Goal: Task Accomplishment & Management: Use online tool/utility

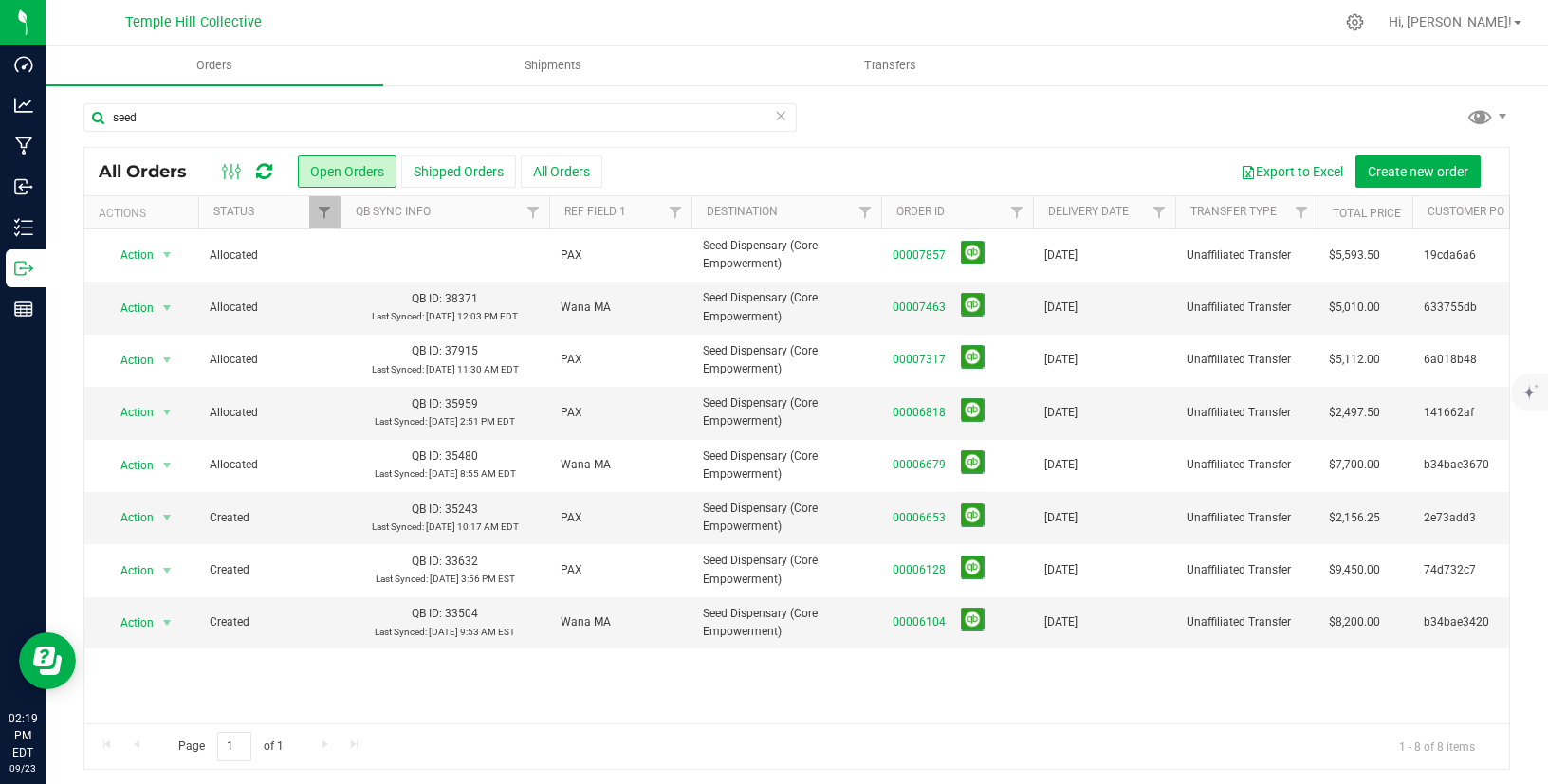
click at [302, 121] on input "seed" at bounding box center [439, 117] width 713 height 29
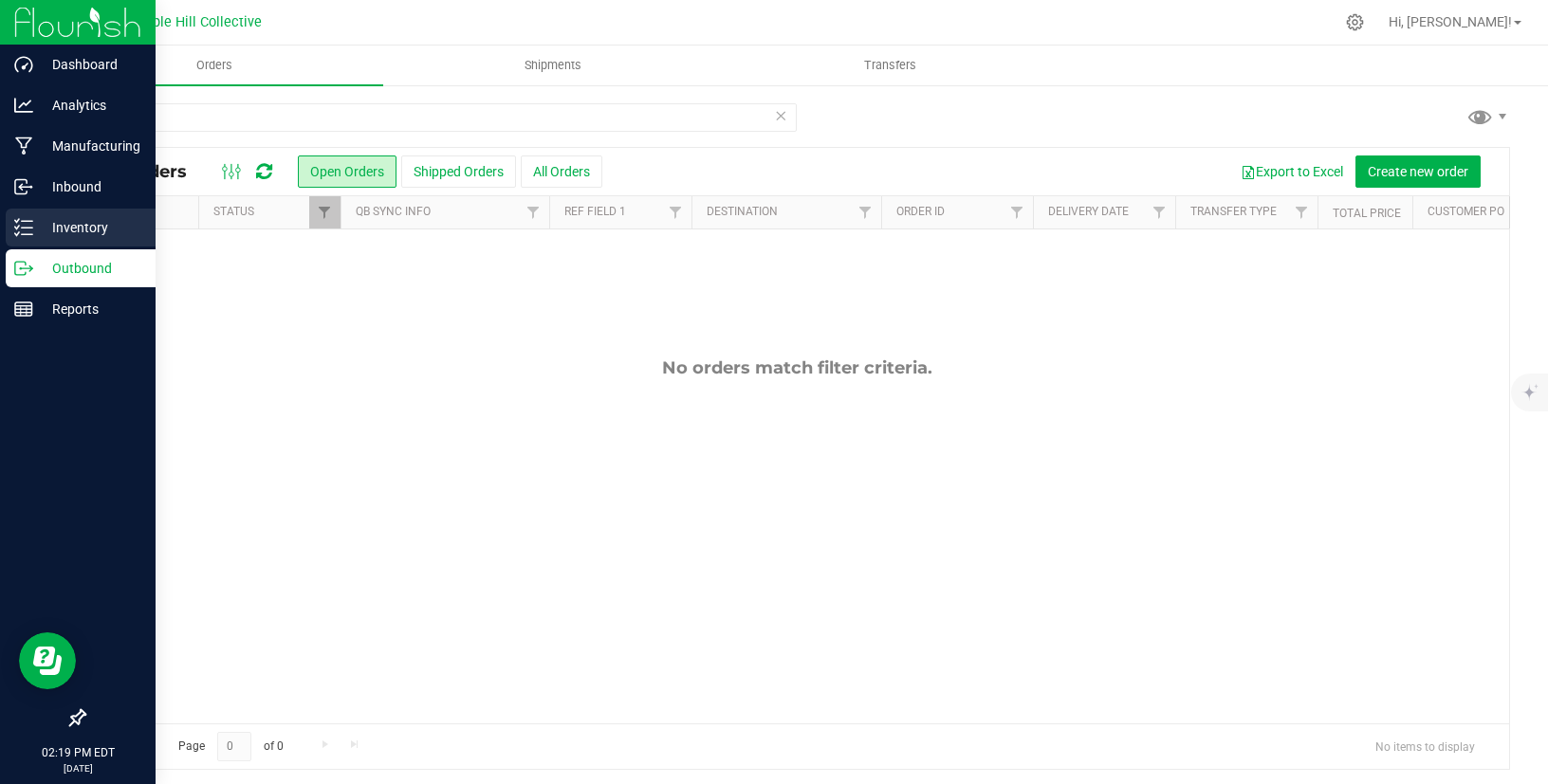
type input "106221"
click at [29, 230] on icon at bounding box center [24, 228] width 19 height 19
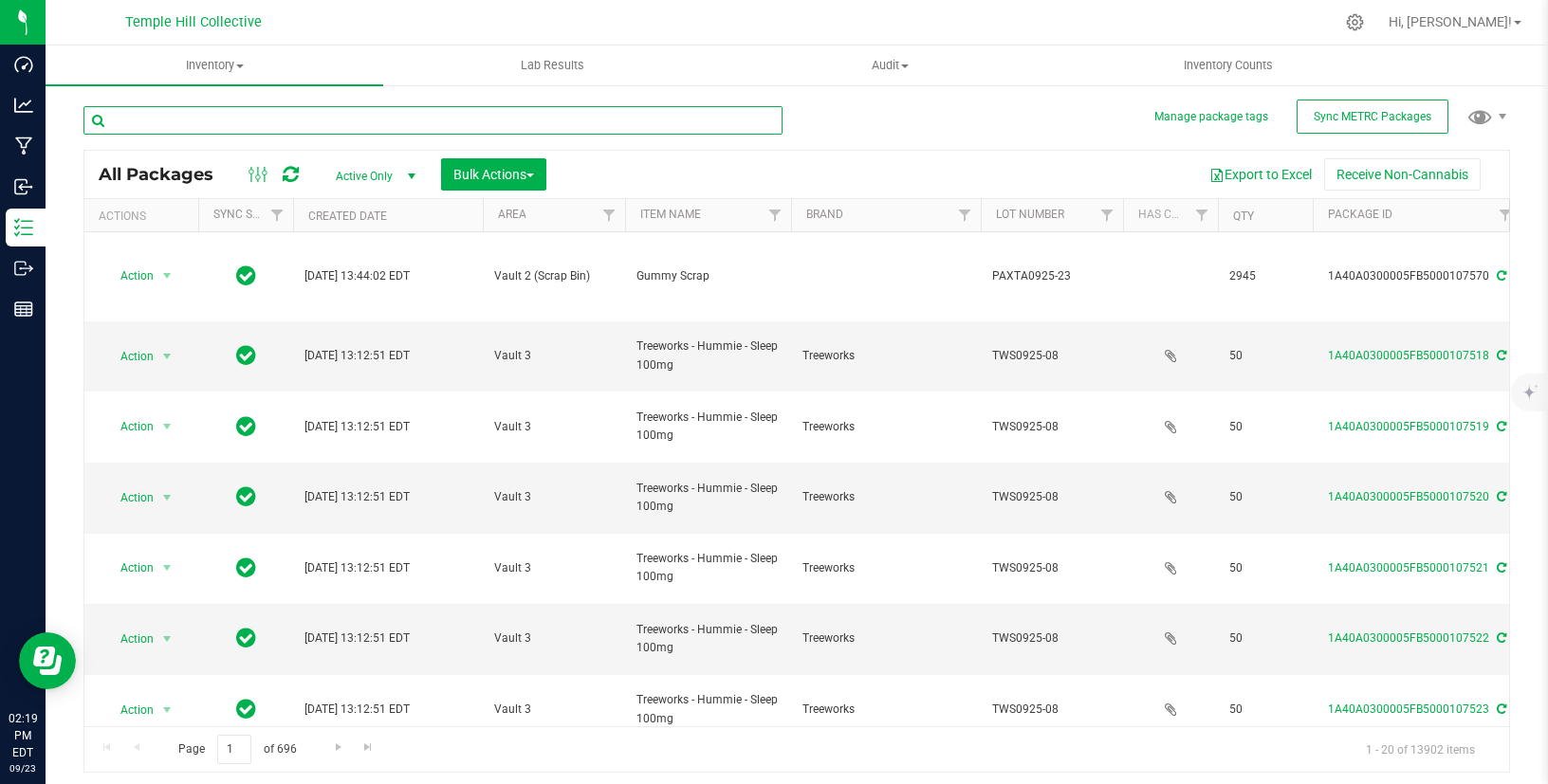
click at [212, 116] on input "text" at bounding box center [432, 120] width 699 height 29
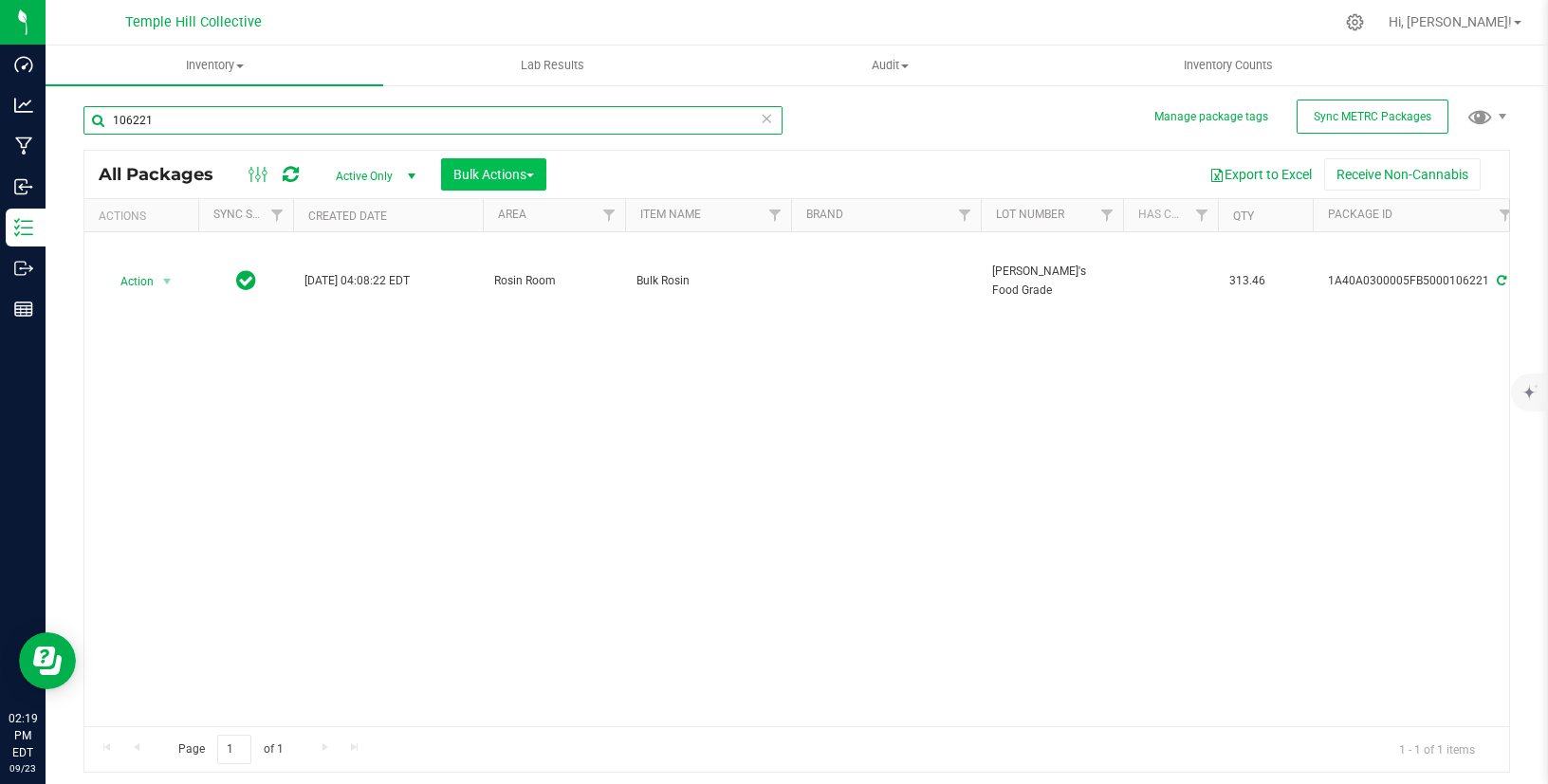
type input "106221"
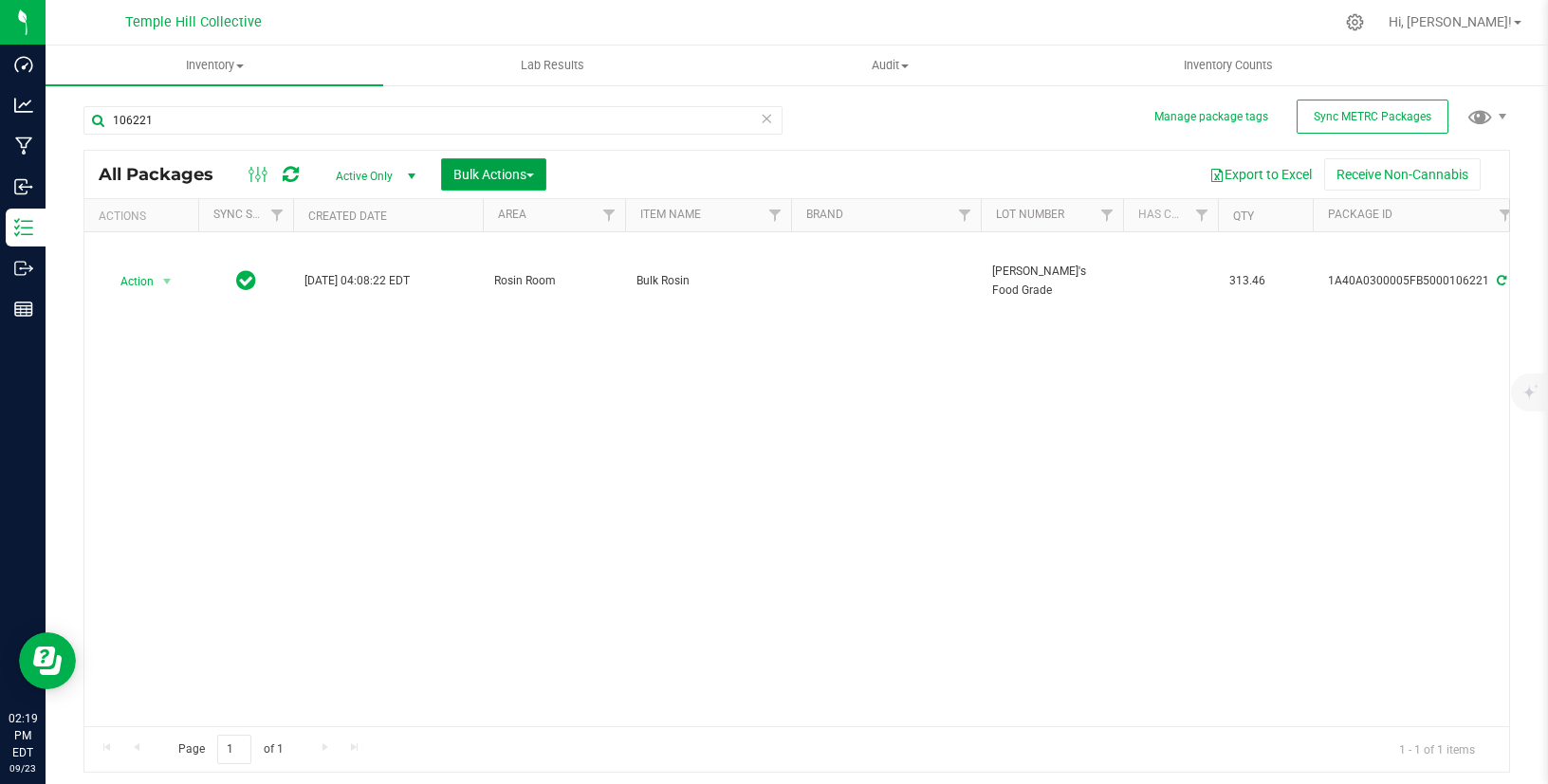
click at [471, 175] on span "Bulk Actions" at bounding box center [493, 175] width 80 height 15
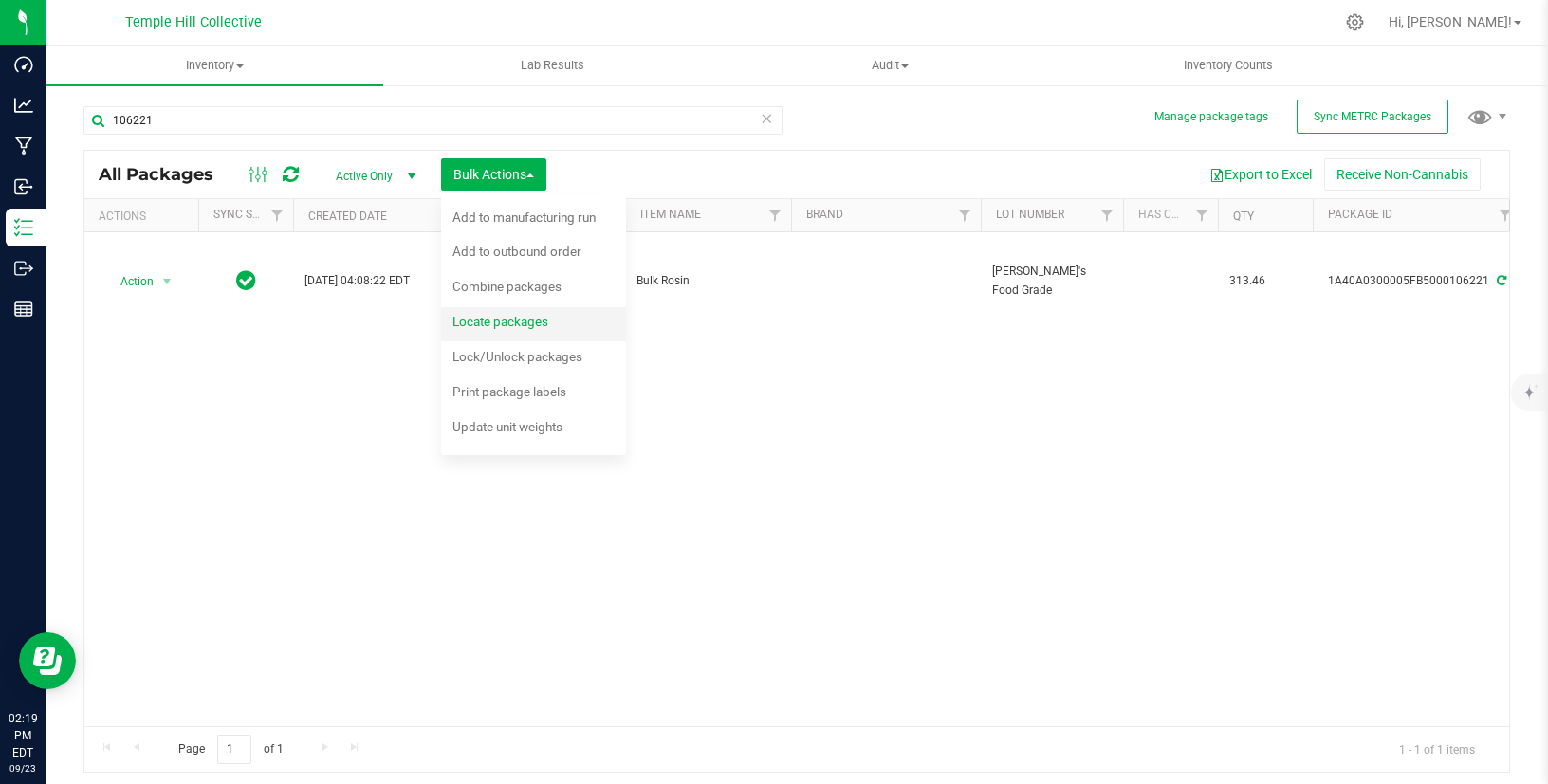
click at [484, 319] on span "Locate packages" at bounding box center [500, 321] width 95 height 15
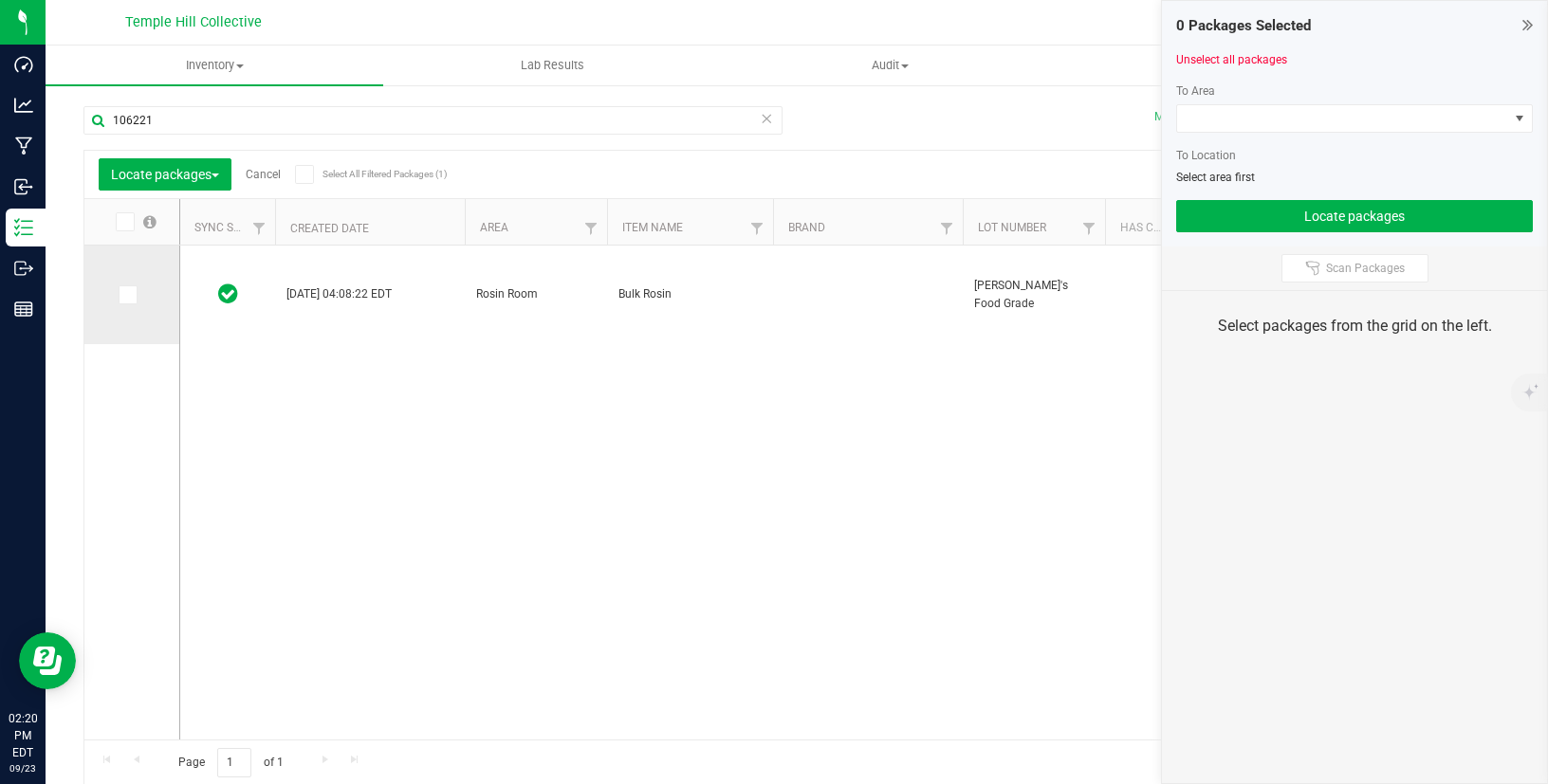
click at [136, 290] on span at bounding box center [128, 295] width 19 height 19
click at [0, 0] on input "checkbox" at bounding box center [0, 0] width 0 height 0
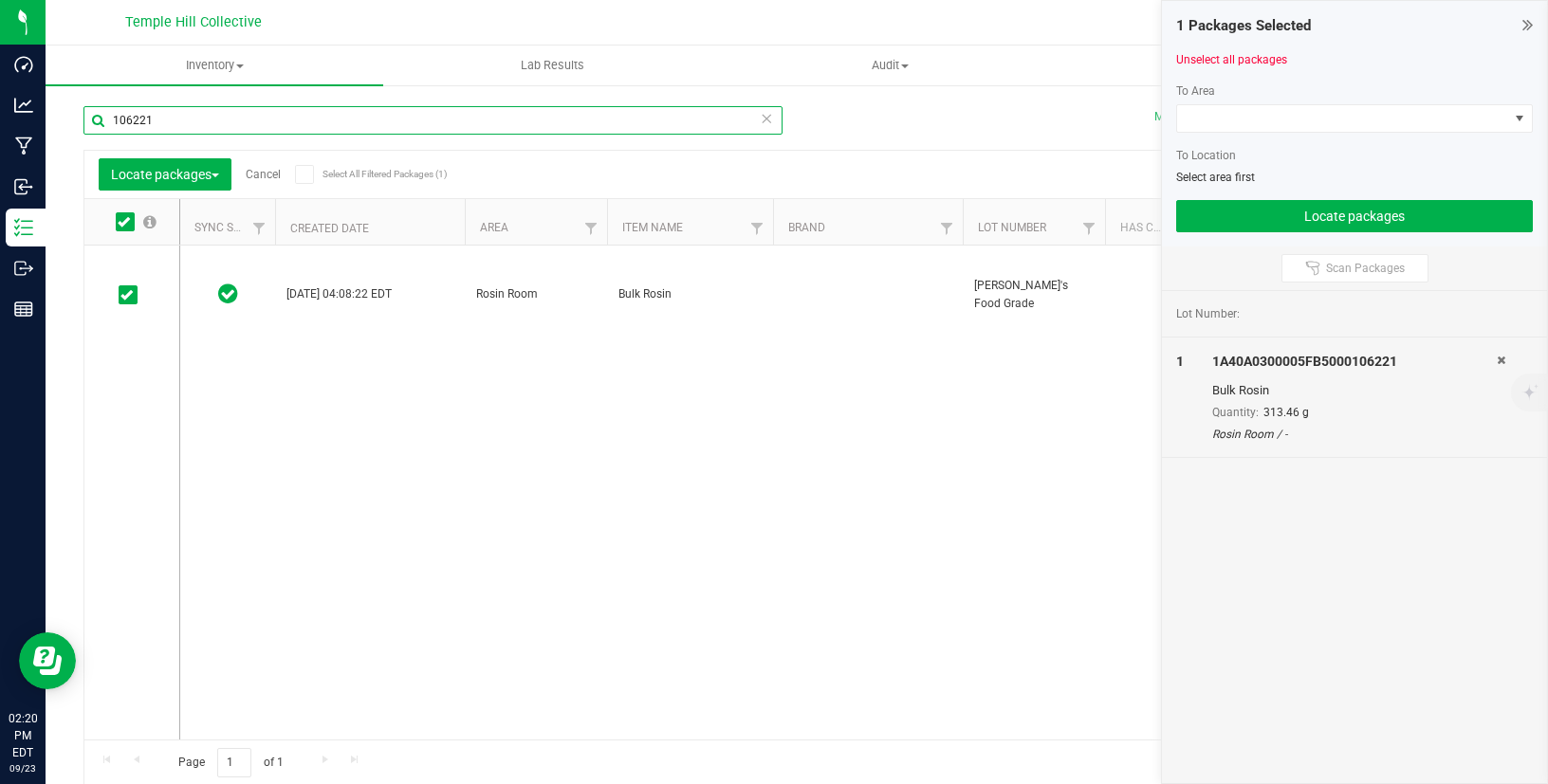
click at [554, 123] on input "106221" at bounding box center [432, 120] width 699 height 29
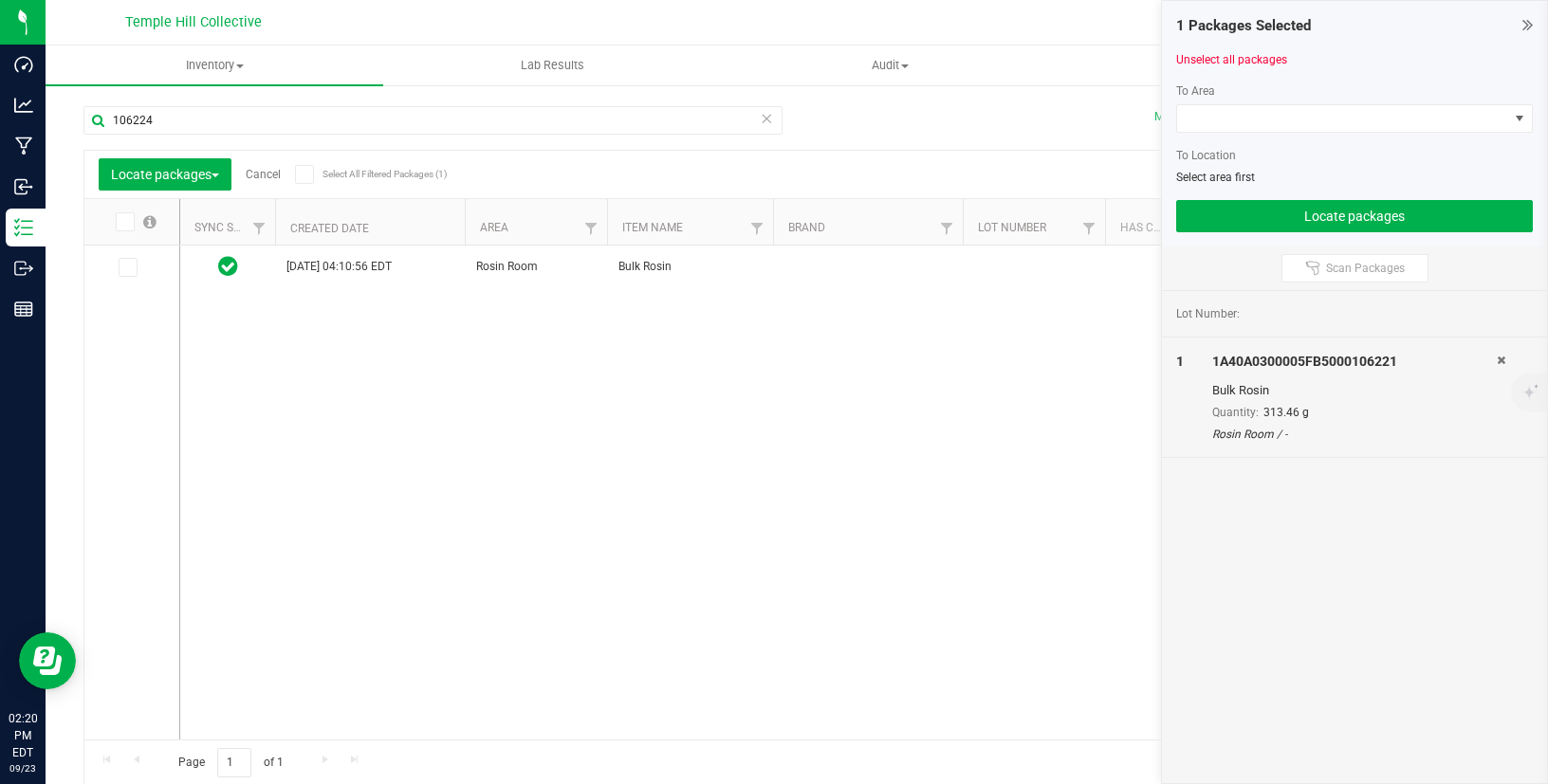
click at [128, 267] on icon at bounding box center [126, 267] width 12 height 0
click at [0, 0] on input "checkbox" at bounding box center [0, 0] width 0 height 0
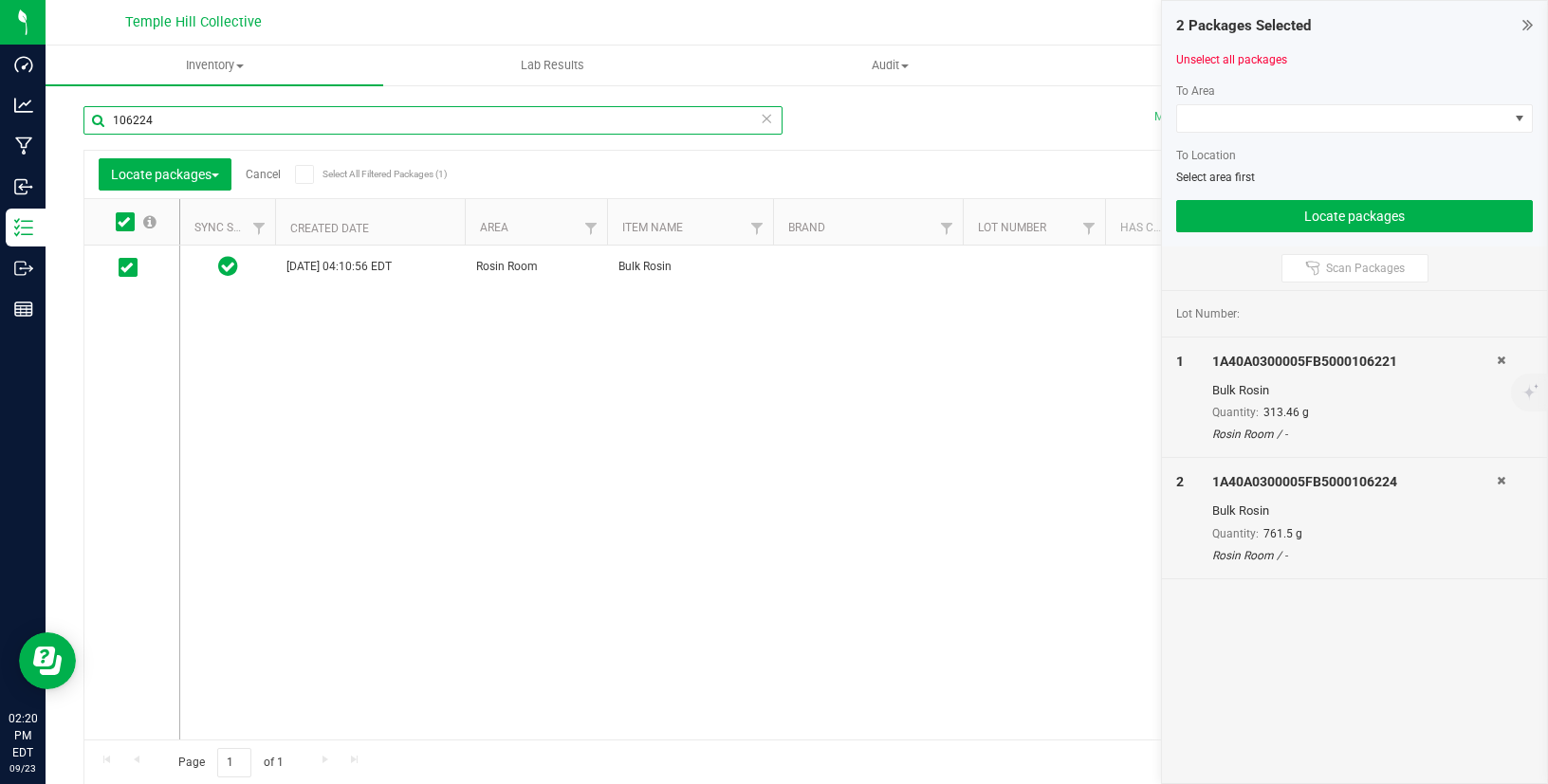
click at [249, 130] on input "106224" at bounding box center [432, 120] width 699 height 29
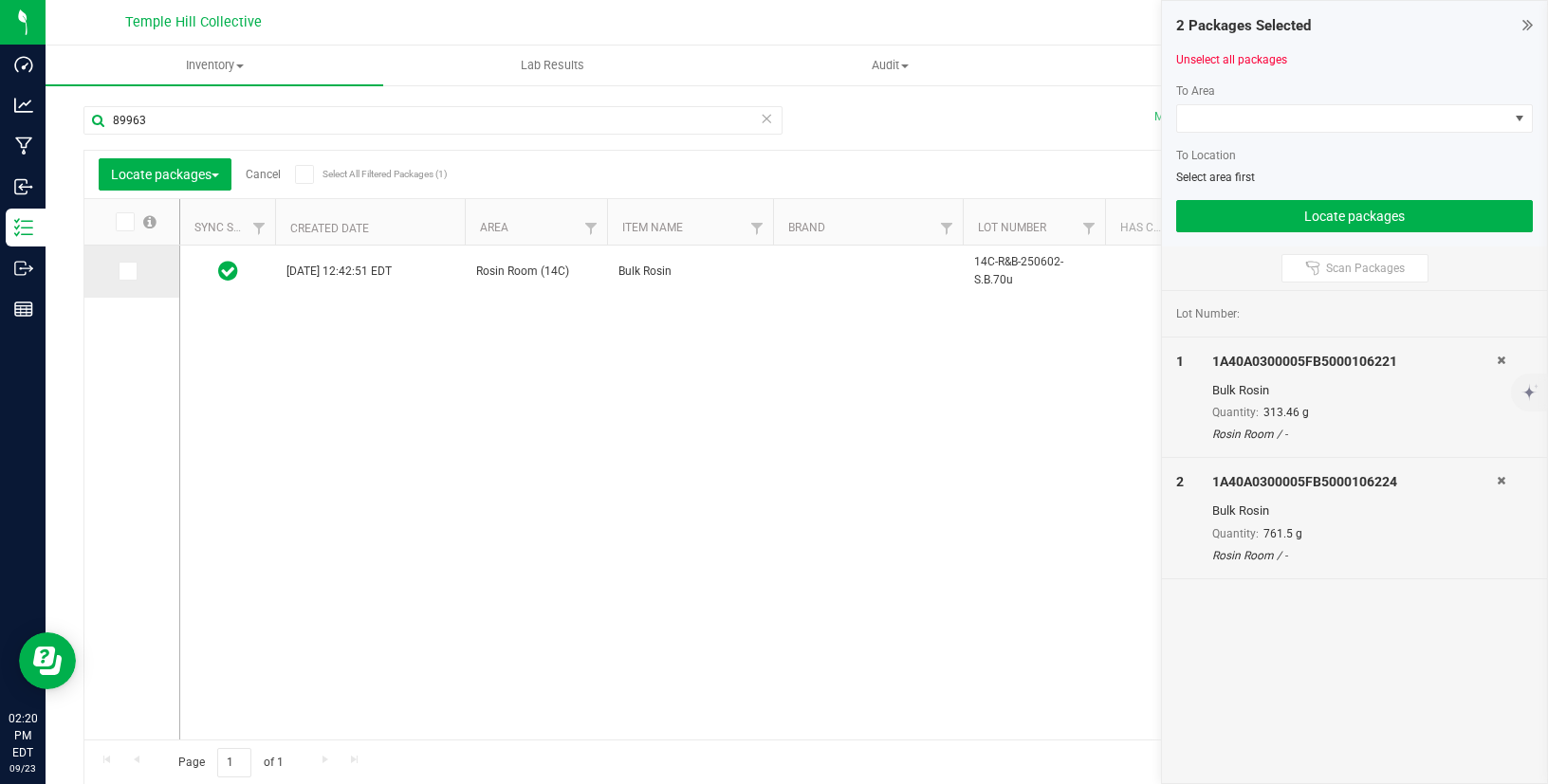
click at [122, 271] on icon at bounding box center [126, 271] width 12 height 0
click at [0, 0] on input "checkbox" at bounding box center [0, 0] width 0 height 0
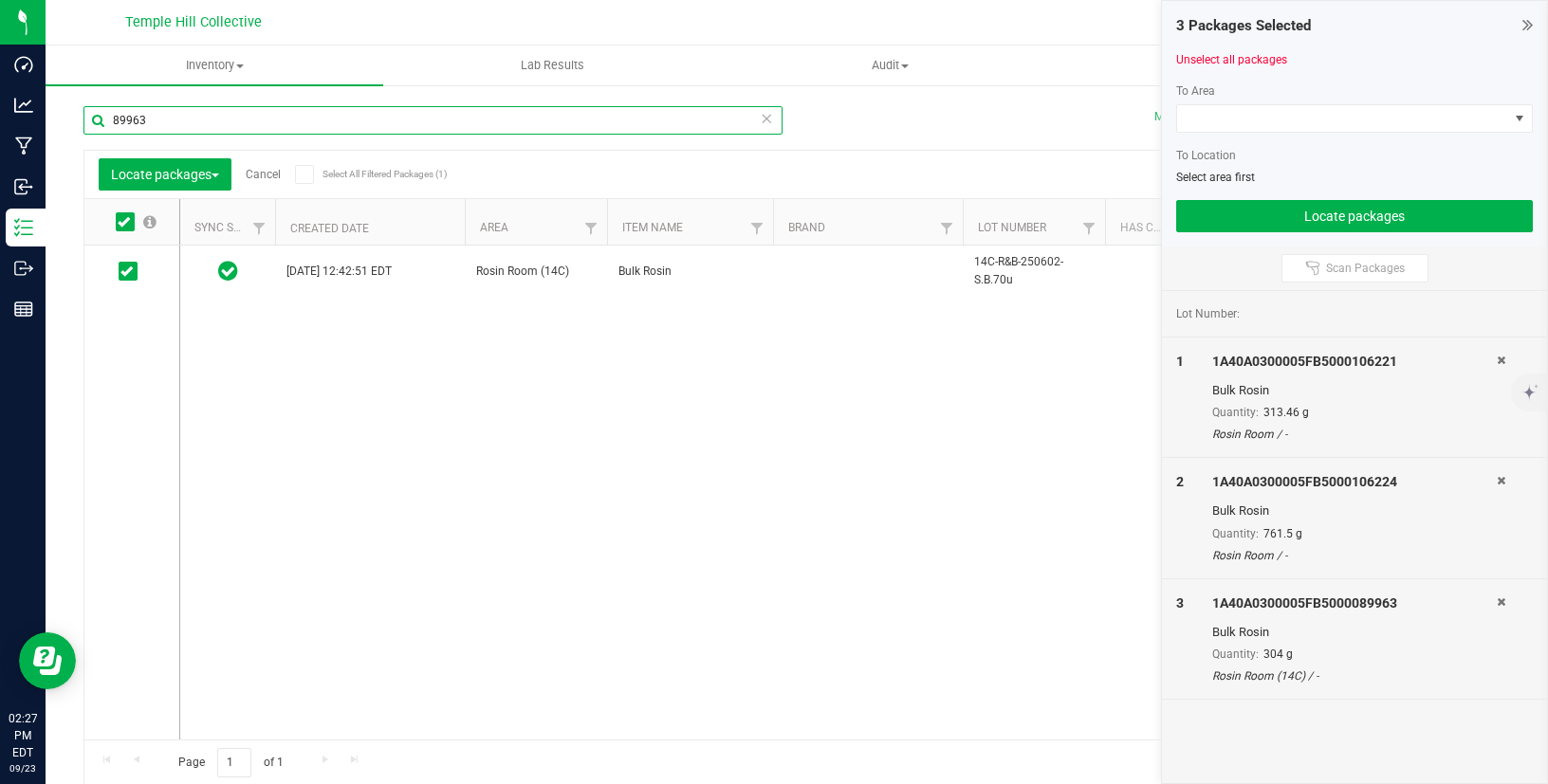
click at [180, 116] on input "89963" at bounding box center [432, 120] width 699 height 29
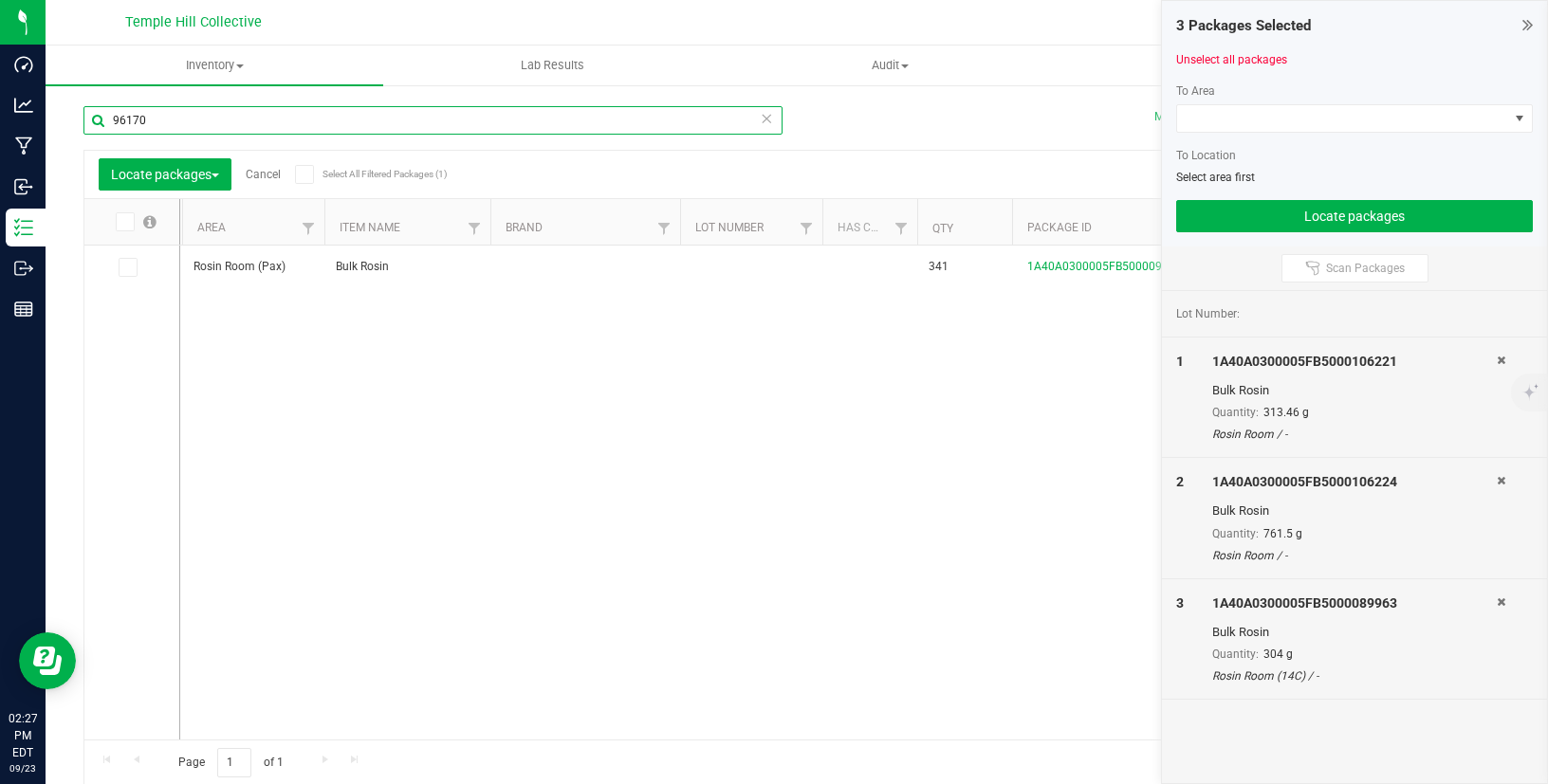
scroll to position [0, 282]
type input "96170"
